Goal: Information Seeking & Learning: Learn about a topic

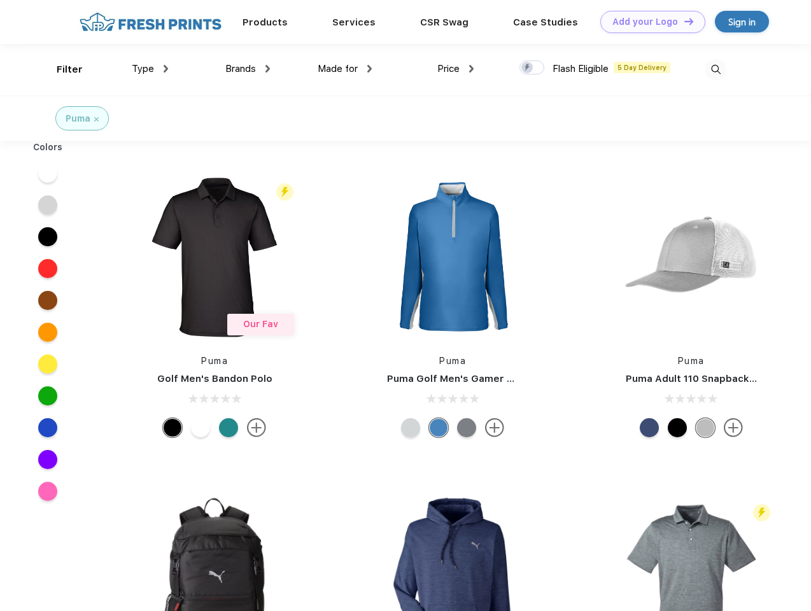
scroll to position [1, 0]
click at [648, 22] on link "Add your Logo Design Tool" at bounding box center [652, 22] width 105 height 22
click at [0, 0] on div "Design Tool" at bounding box center [0, 0] width 0 height 0
click at [683, 21] on link "Add your Logo Design Tool" at bounding box center [652, 22] width 105 height 22
click at [61, 69] on div "Filter" at bounding box center [70, 69] width 26 height 15
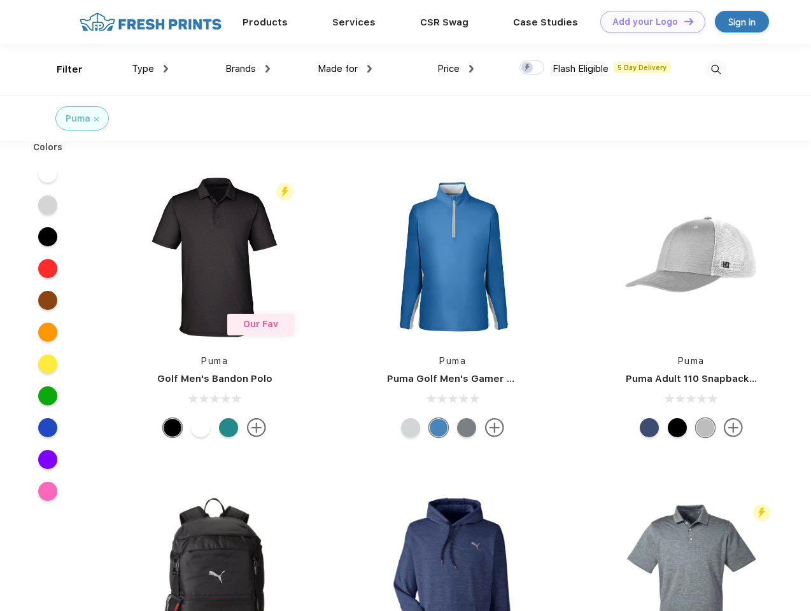
click at [150, 69] on span "Type" at bounding box center [143, 68] width 22 height 11
click at [248, 69] on span "Brands" at bounding box center [240, 68] width 31 height 11
click at [345, 69] on span "Made for" at bounding box center [338, 68] width 40 height 11
click at [456, 69] on span "Price" at bounding box center [448, 68] width 22 height 11
click at [532, 68] on div at bounding box center [532, 67] width 25 height 14
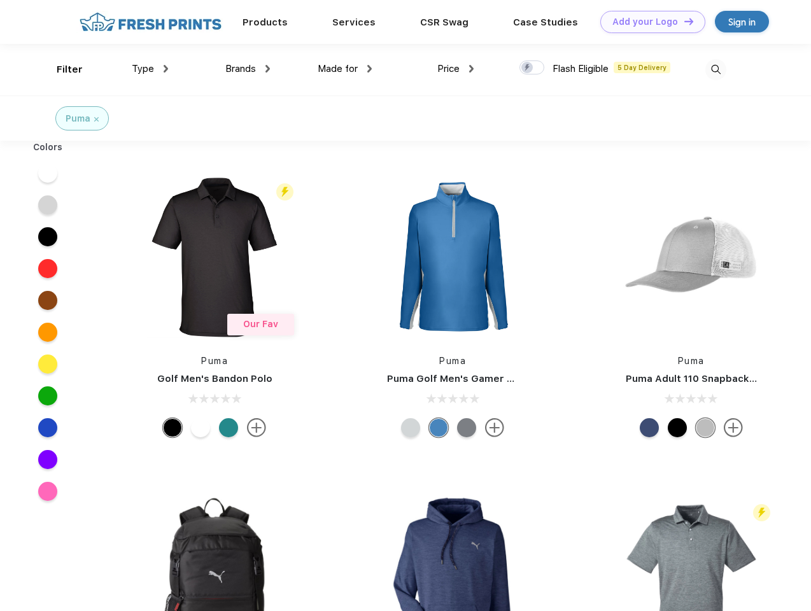
click at [528, 68] on input "checkbox" at bounding box center [524, 64] width 8 height 8
click at [716, 69] on img at bounding box center [715, 69] width 21 height 21
